Goal: Transaction & Acquisition: Obtain resource

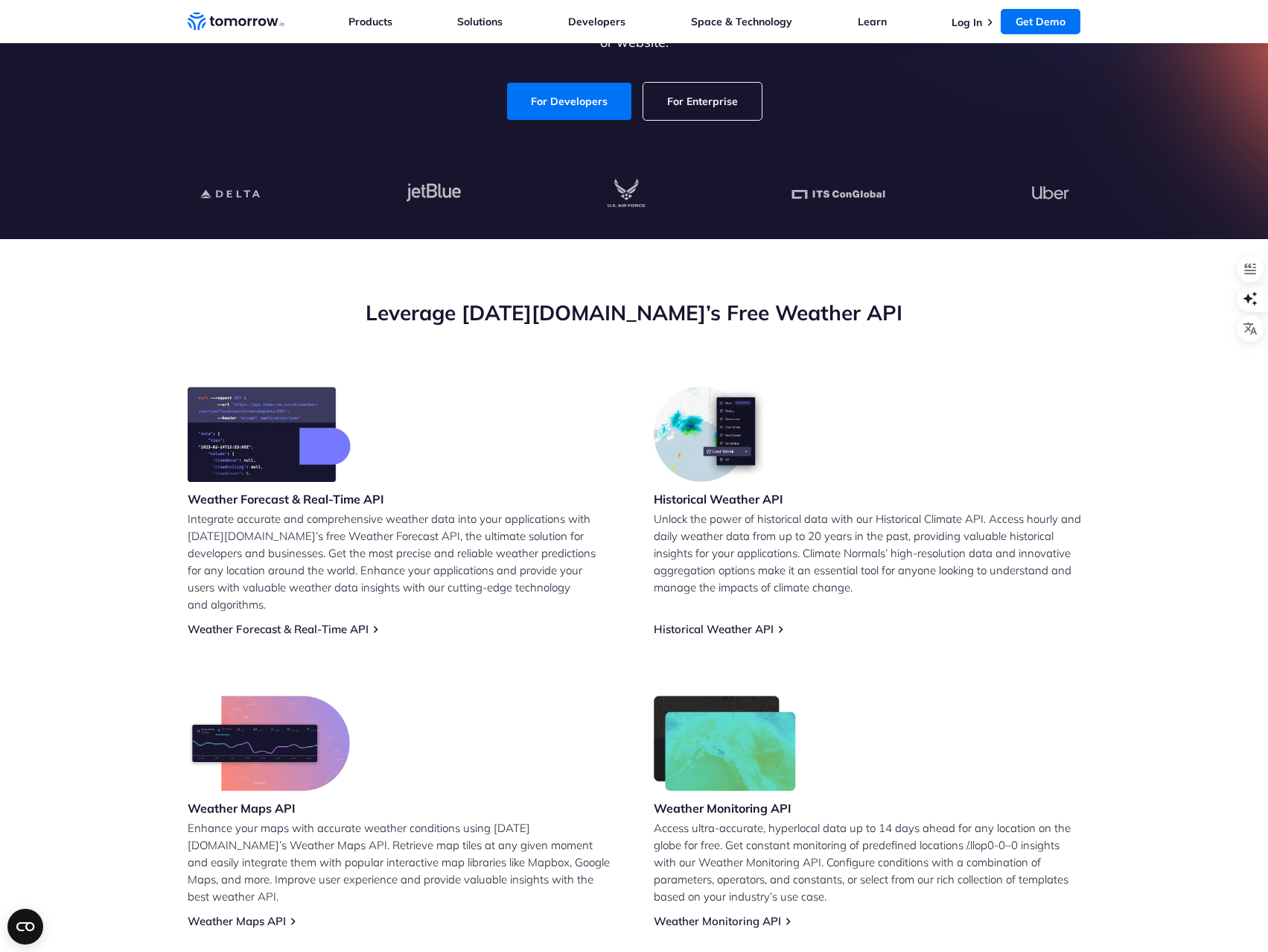
scroll to position [522, 0]
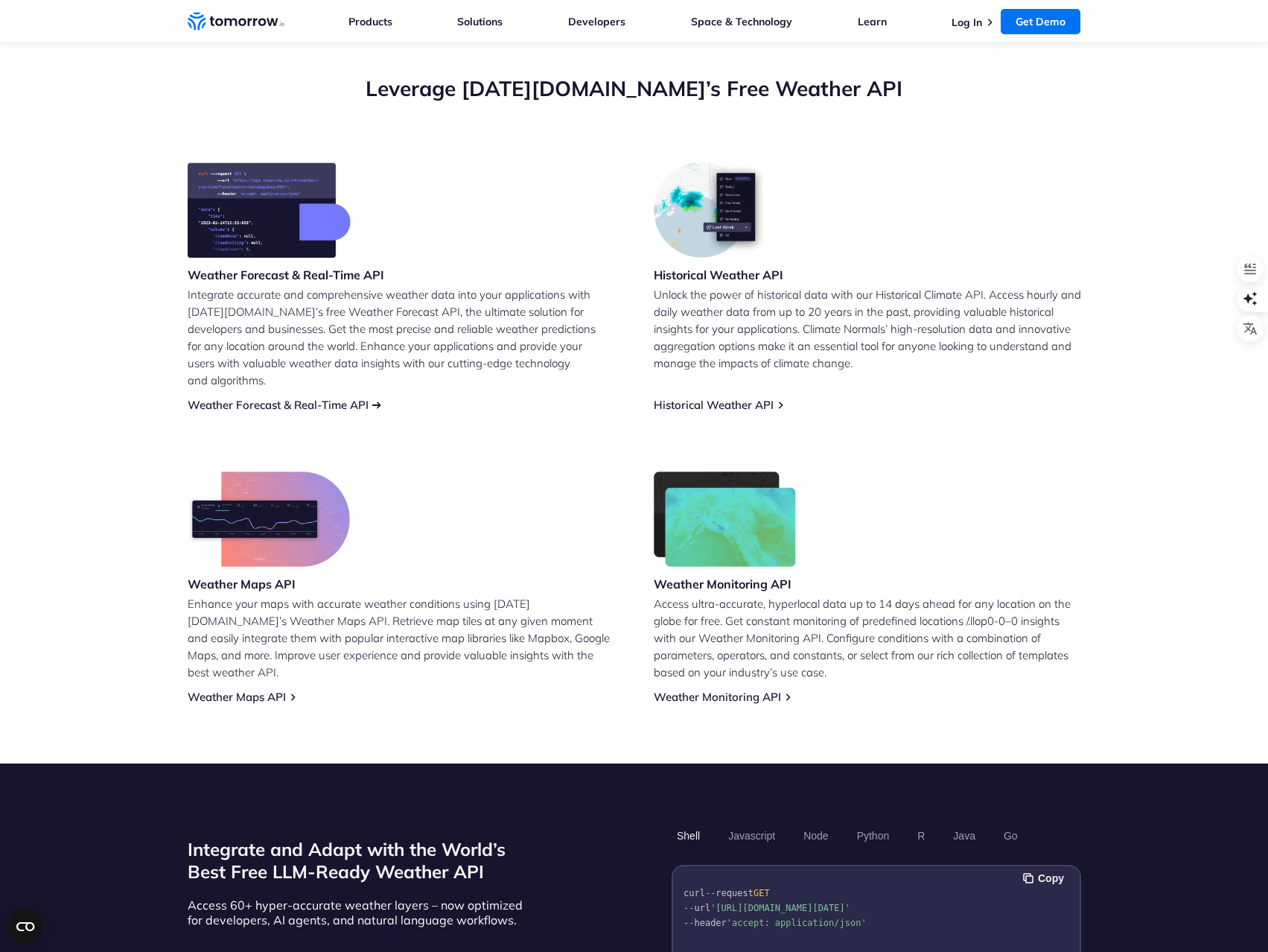
click at [306, 398] on link "Weather Forecast & Real-Time API" at bounding box center [278, 405] width 181 height 14
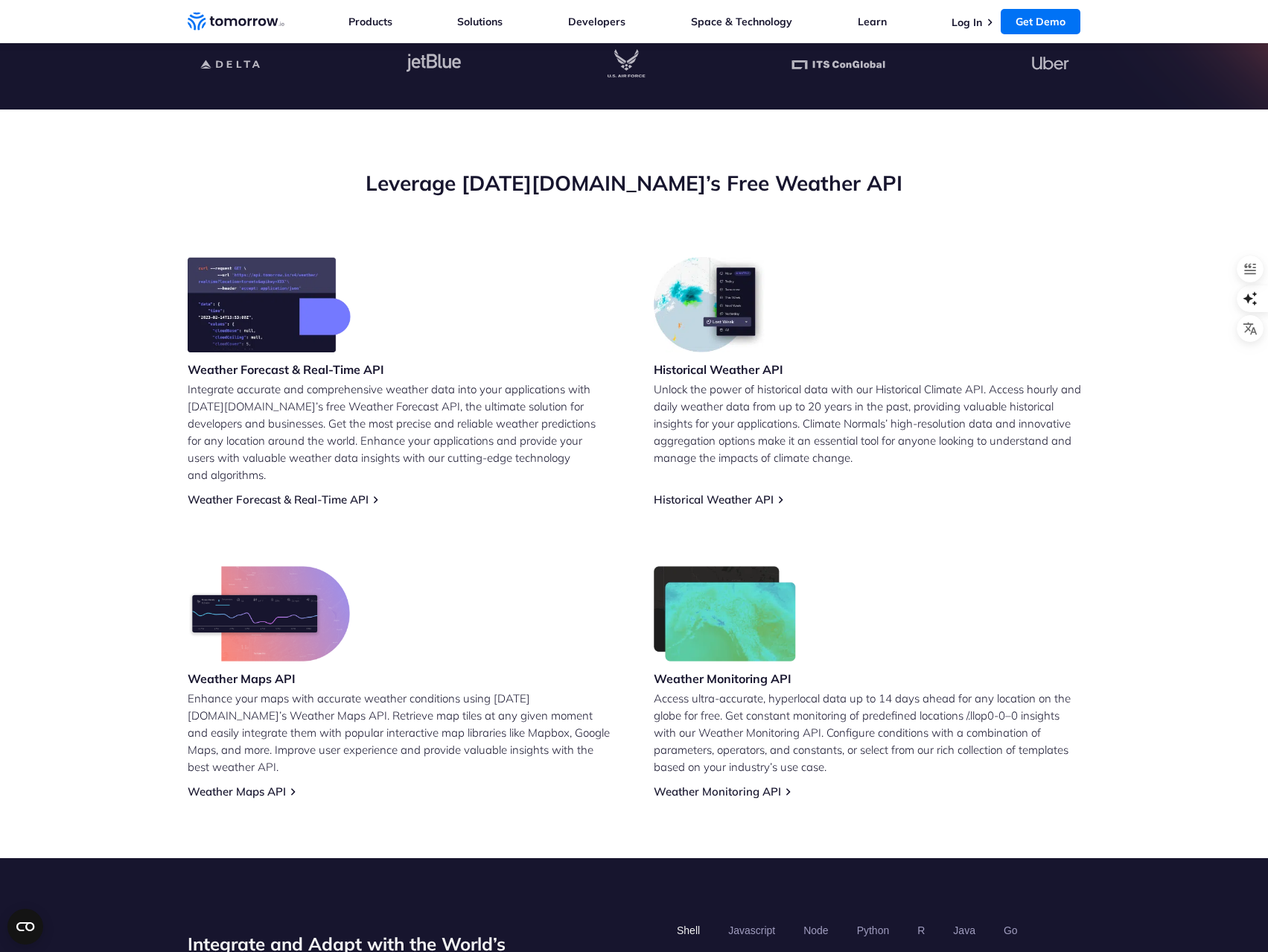
scroll to position [372, 0]
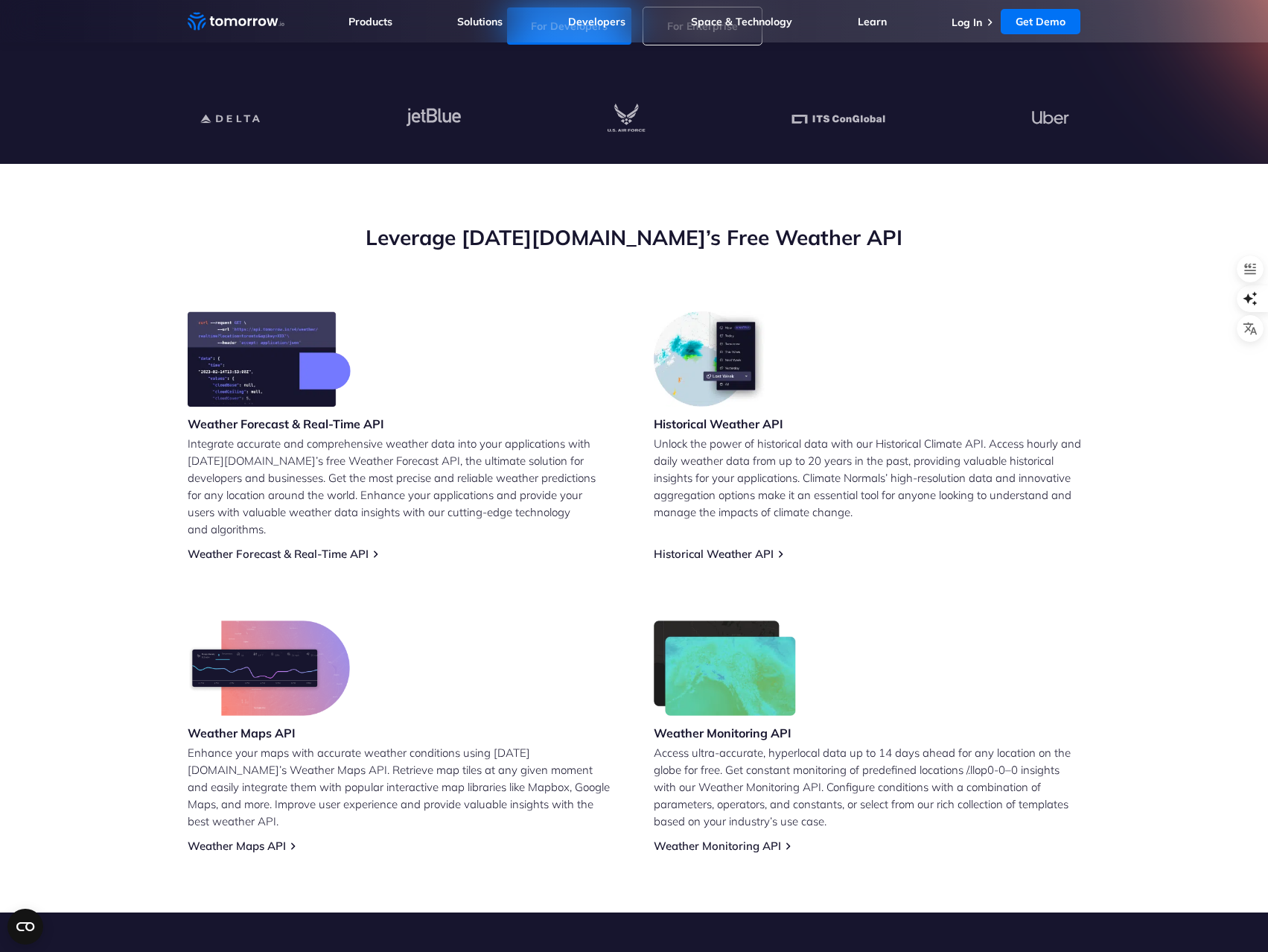
click at [346, 529] on div "Weather Forecast & Real-Time API Integrate accurate and comprehensive weather d…" at bounding box center [402, 436] width 428 height 250
click at [369, 546] on link "Weather Forecast & Real-Time API" at bounding box center [278, 553] width 181 height 14
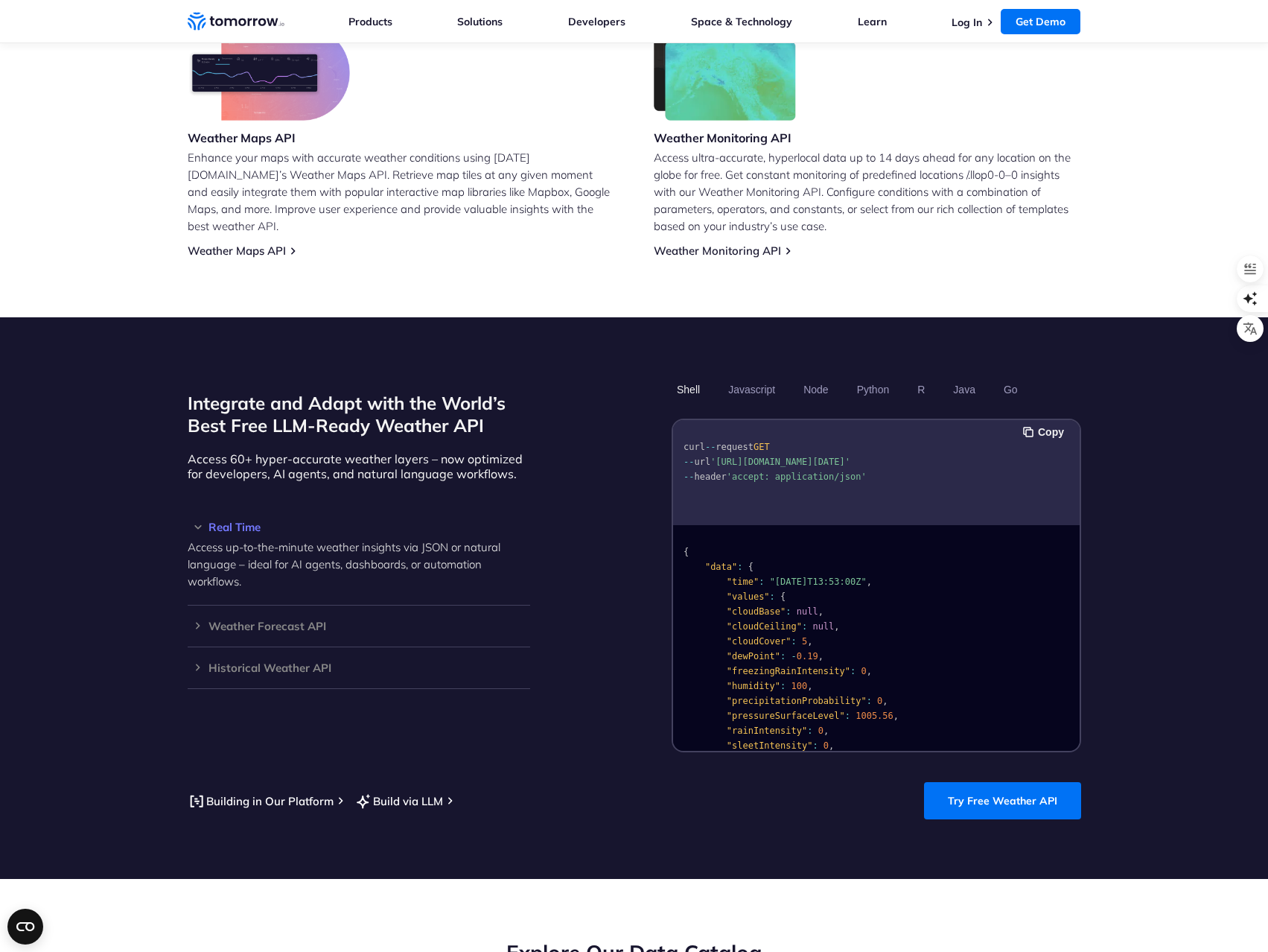
scroll to position [968, 0]
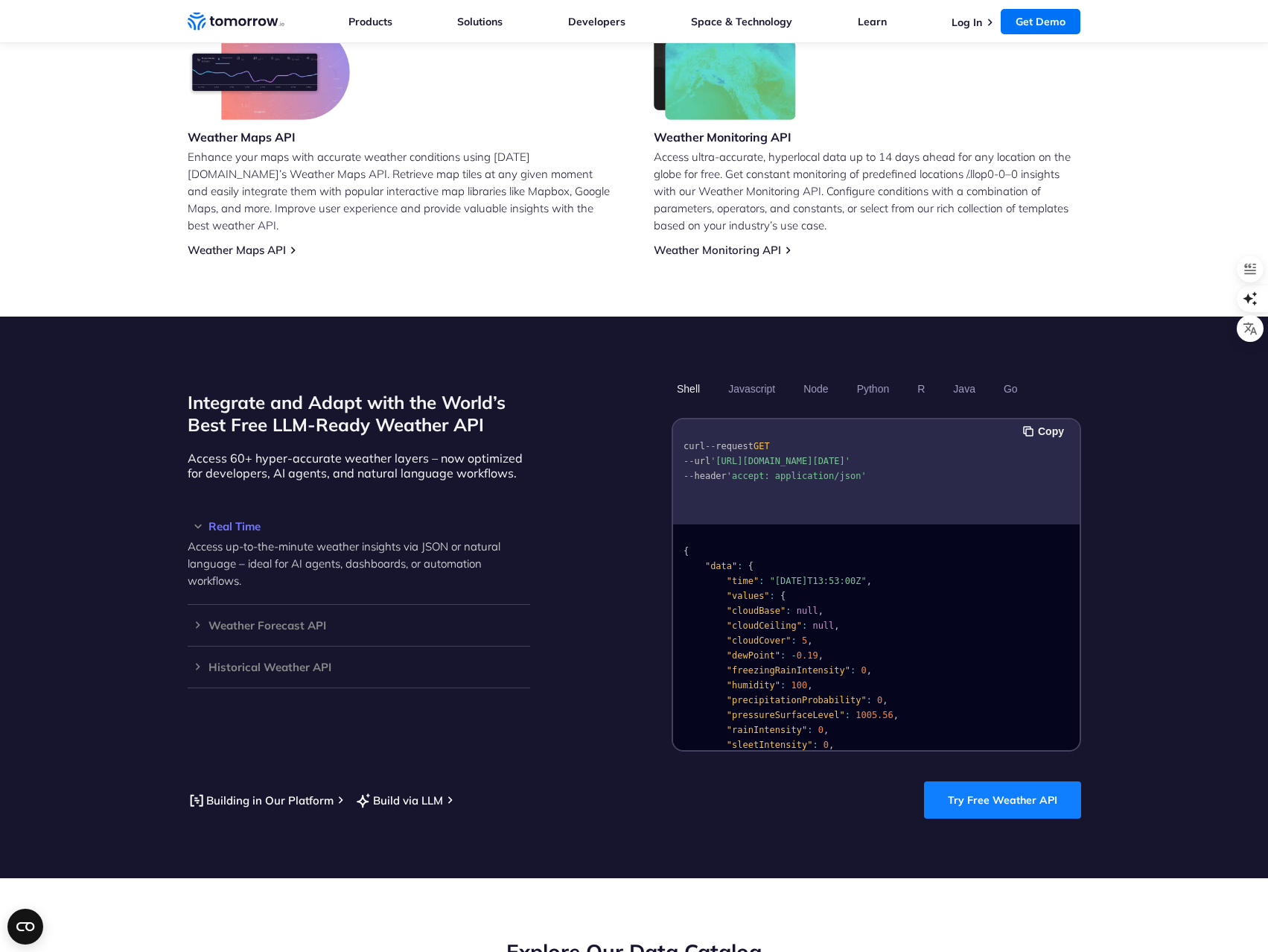
click at [993, 783] on link "Try Free Weather API" at bounding box center [1002, 800] width 157 height 38
